Goal: Task Accomplishment & Management: Manage account settings

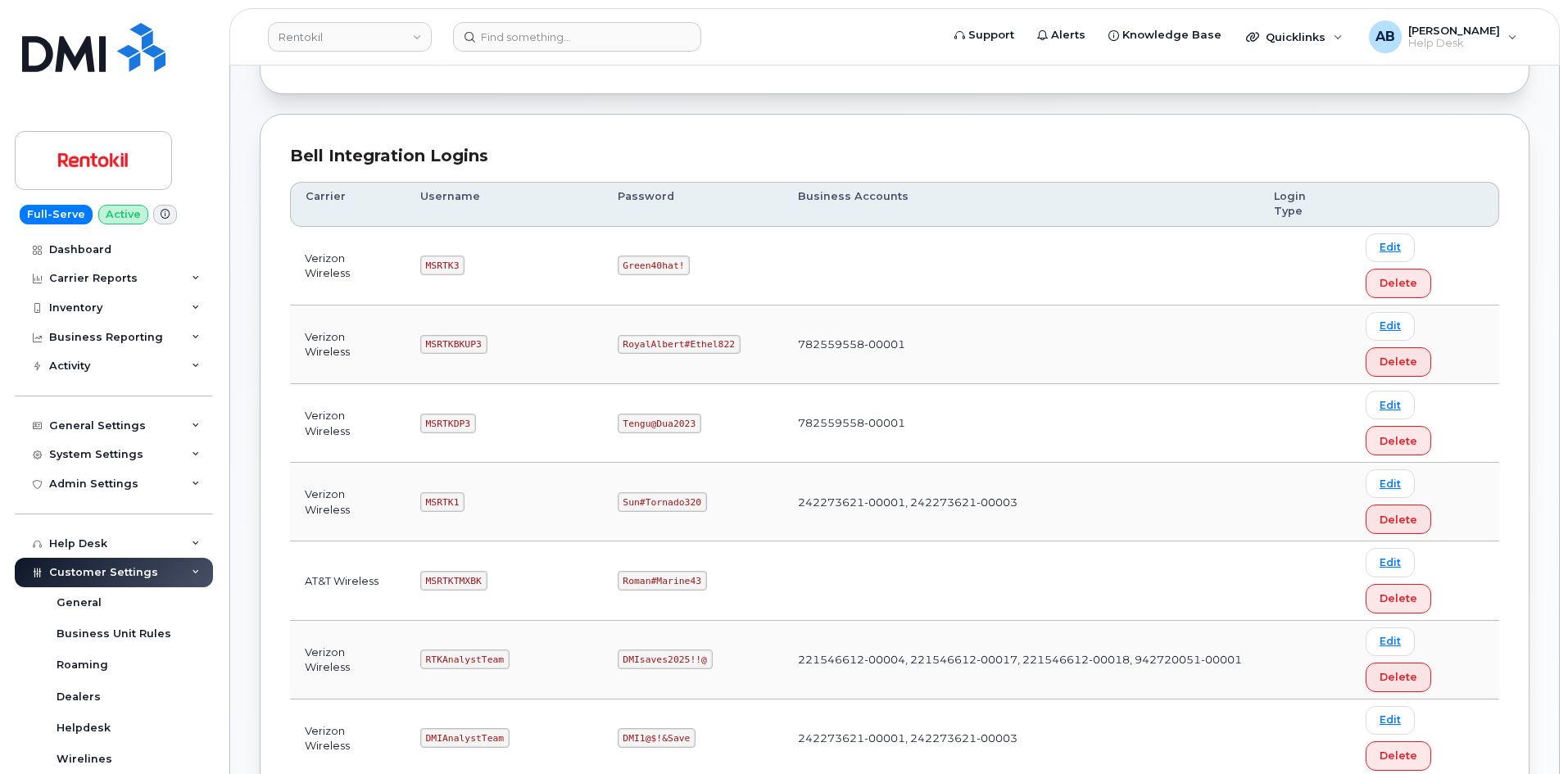
scroll to position [164, 0]
click at [446, 492] on code "MSRTK1" at bounding box center [442, 501] width 44 height 20
copy code "MSRTK1"
click at [648, 492] on code "Sun#Tornado320" at bounding box center [662, 501] width 89 height 20
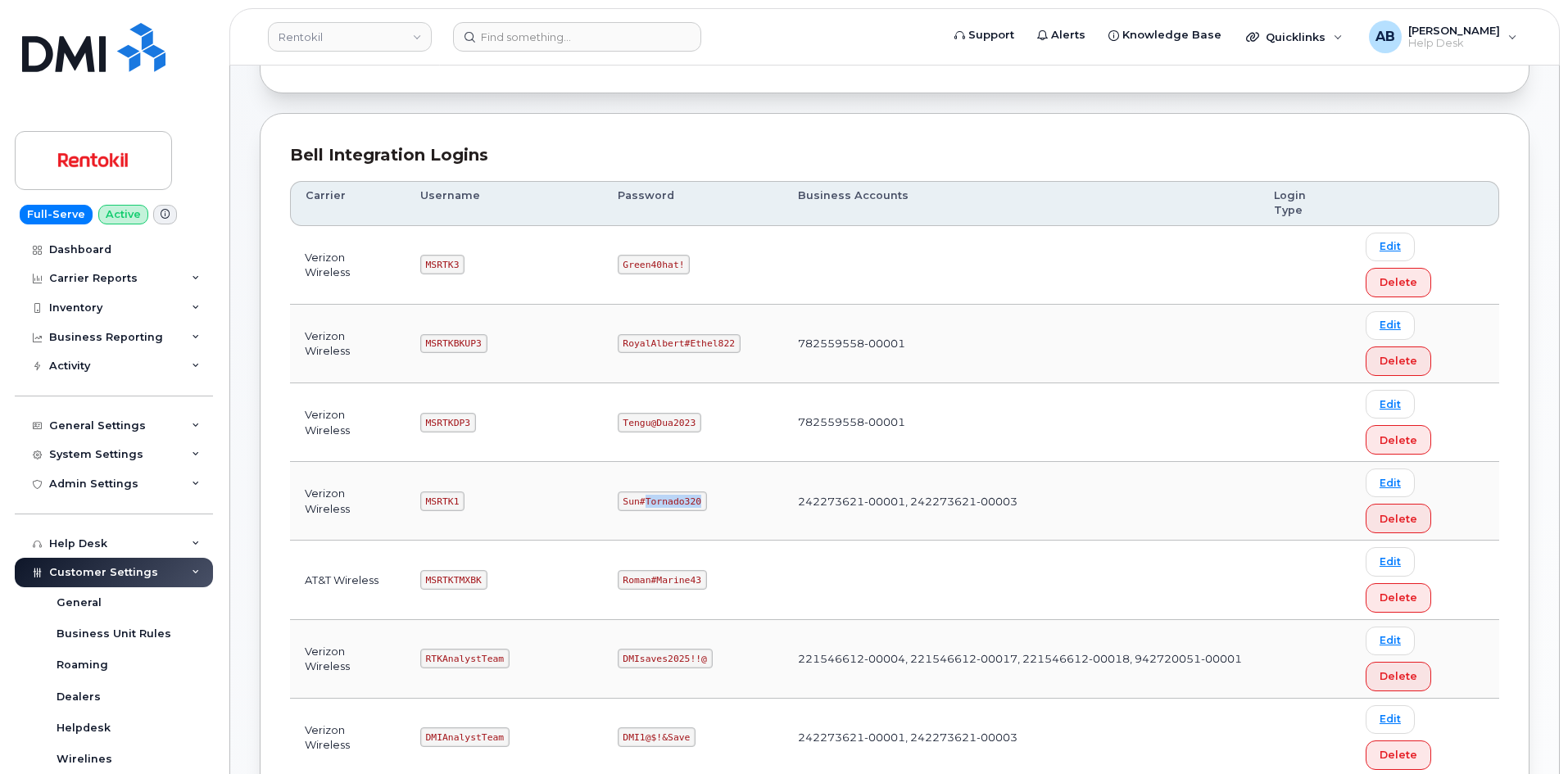
click at [648, 492] on code "Sun#Tornado320" at bounding box center [662, 501] width 89 height 20
copy code "Sun#Tornado320"
click at [806, 462] on td "242273621-00001, 242273621-00003" at bounding box center [1021, 501] width 476 height 79
click at [450, 334] on code "MSRTKBKUP3" at bounding box center [454, 344] width 68 height 20
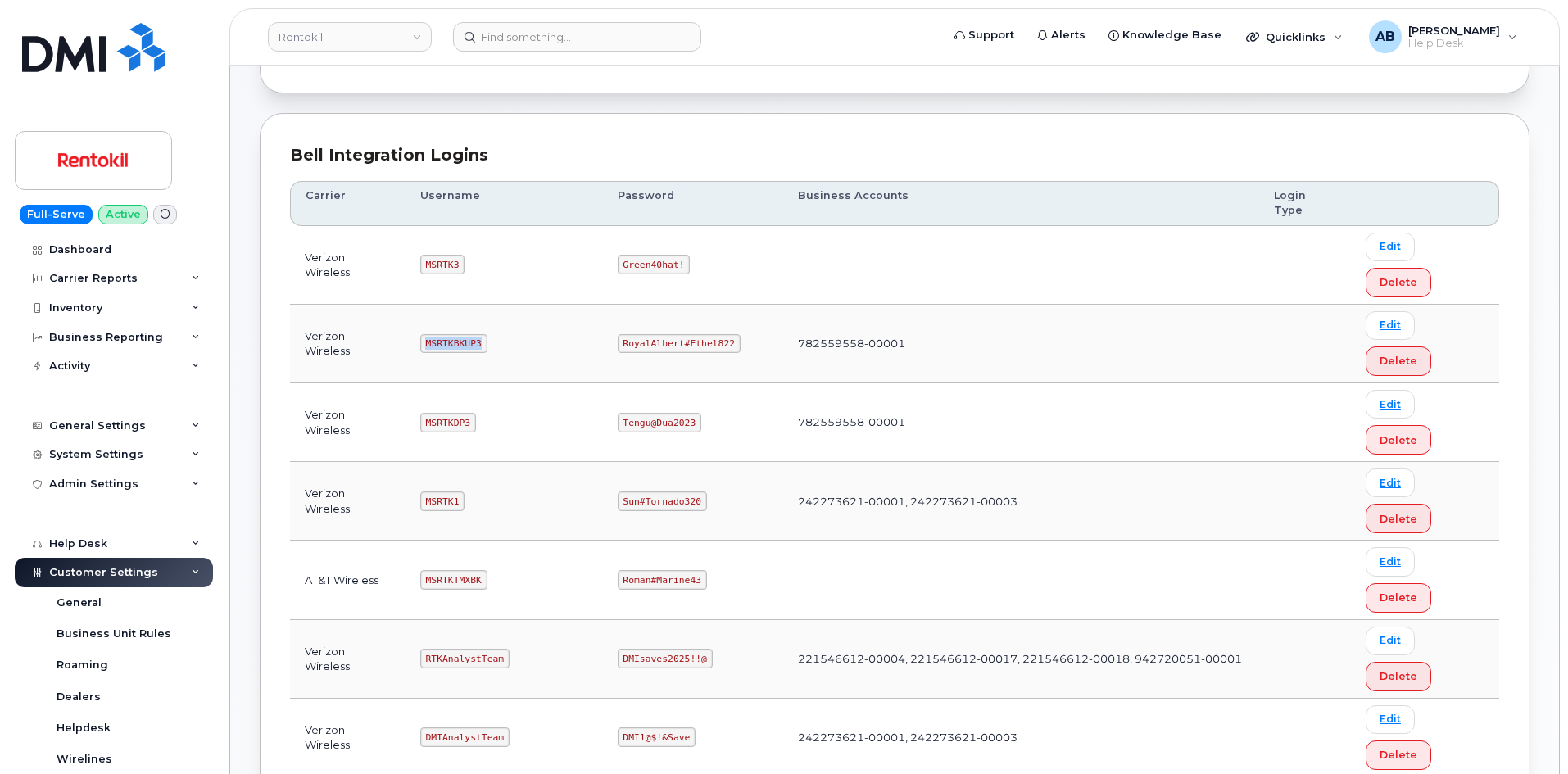
click at [450, 334] on code "MSRTKBKUP3" at bounding box center [454, 344] width 68 height 20
copy code "MSRTKBKUP3"
click at [679, 334] on code "RoyalAlbert#Ethel822" at bounding box center [679, 344] width 123 height 20
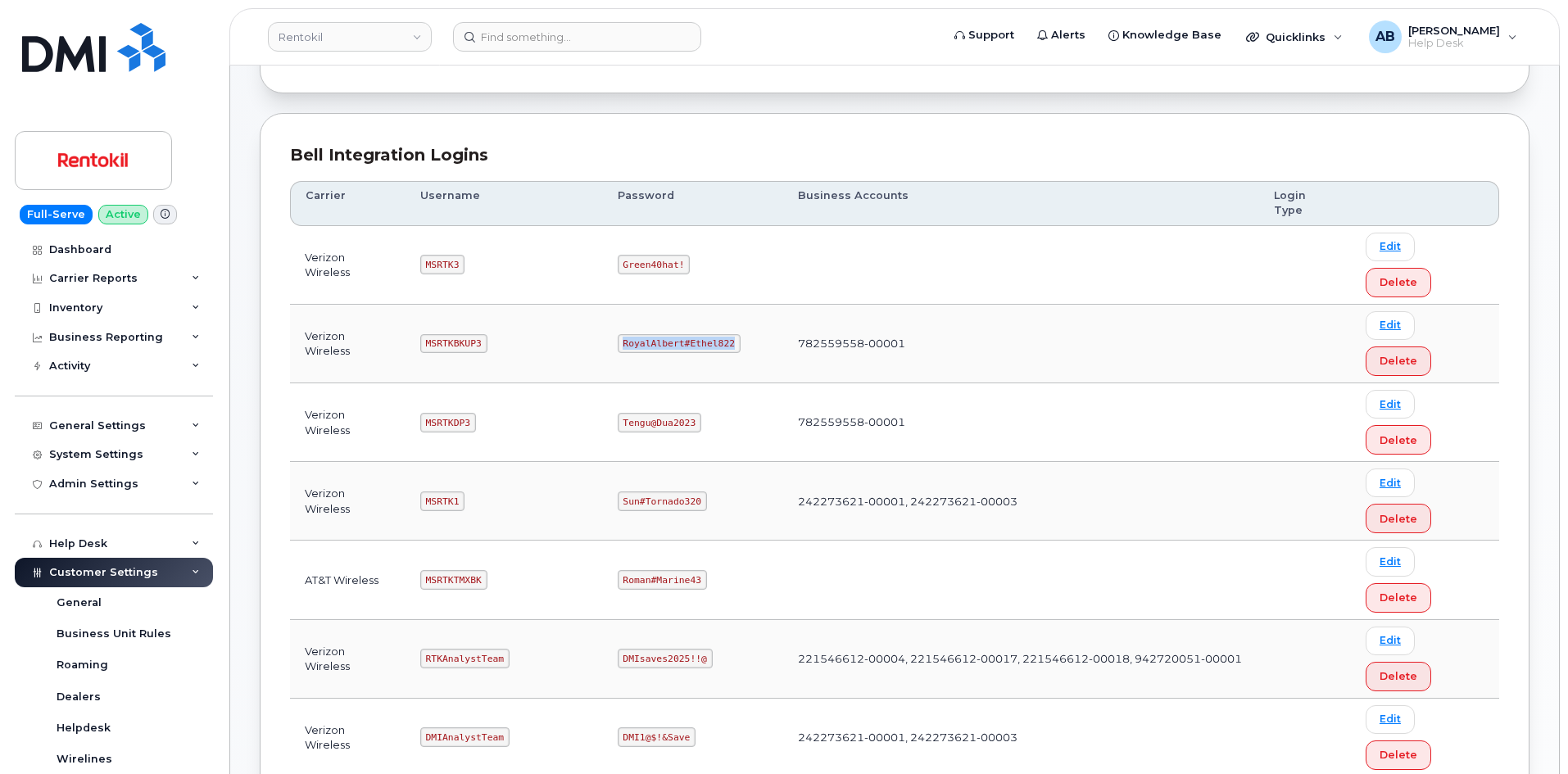
copy code "RoyalAlbert#Ethel822"
click at [571, 226] on td "MSRTK3" at bounding box center [504, 266] width 198 height 79
copy code "MSRTKDP"
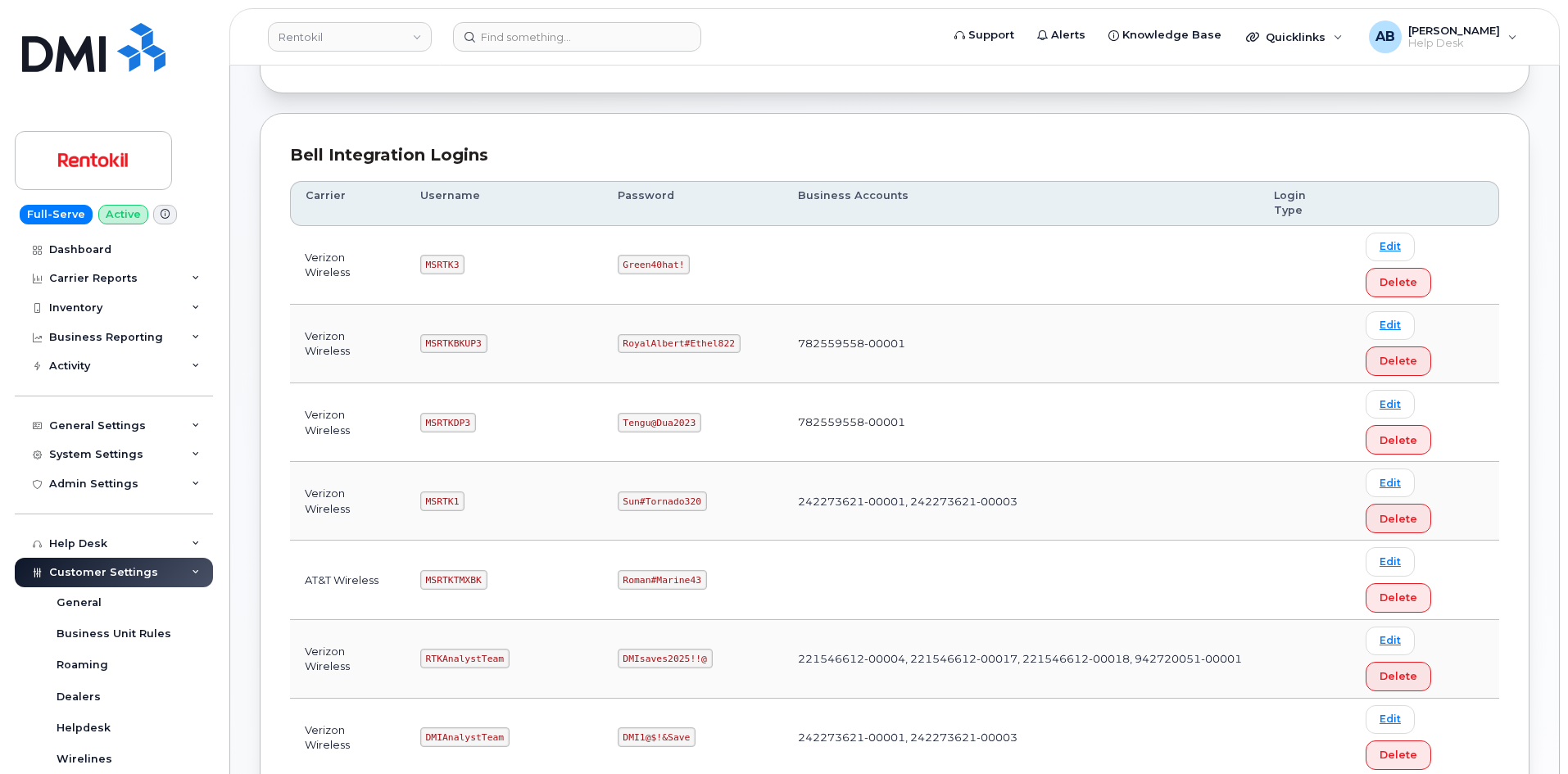
copy code "[PERSON_NAME]#Williams324"
